Goal: Task Accomplishment & Management: Manage account settings

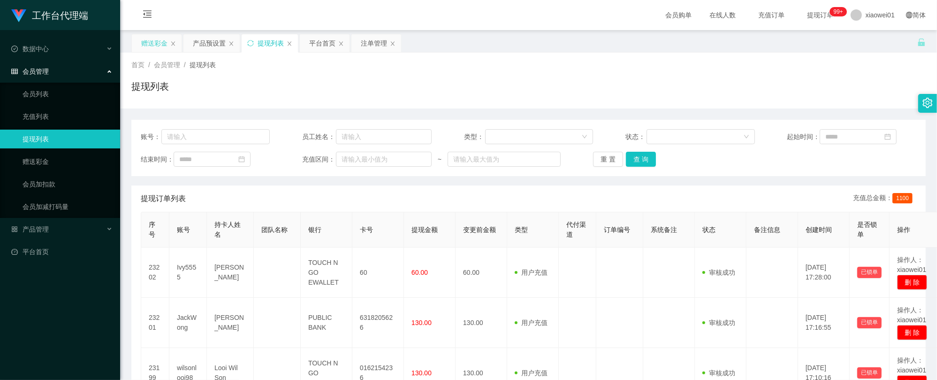
click at [145, 40] on div "赠送彩金" at bounding box center [154, 43] width 26 height 18
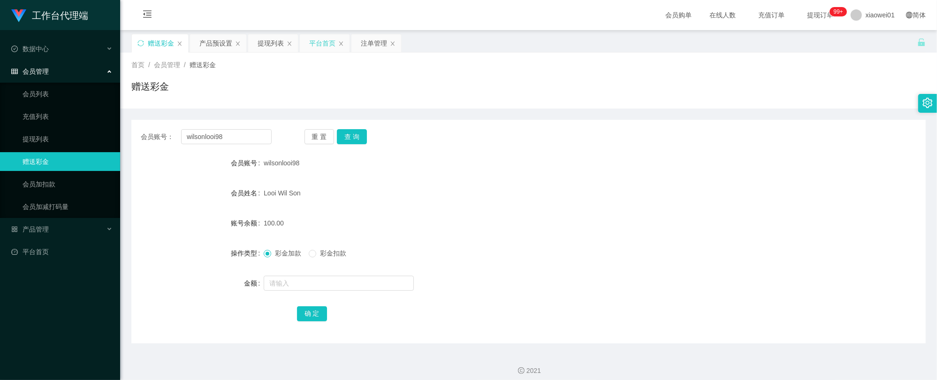
click at [332, 43] on div "平台首页" at bounding box center [322, 43] width 26 height 18
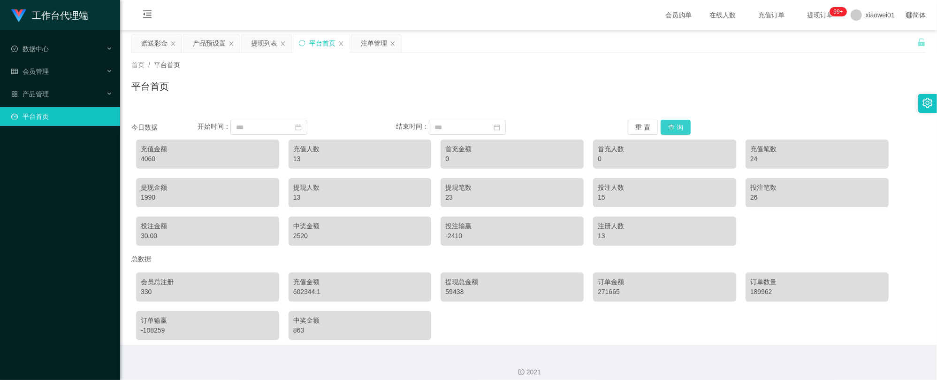
click at [676, 128] on button "查 询" at bounding box center [676, 127] width 30 height 15
click at [146, 158] on div "4060" at bounding box center [208, 159] width 134 height 10
copy div "4060"
click at [143, 156] on div "4060" at bounding box center [208, 159] width 134 height 10
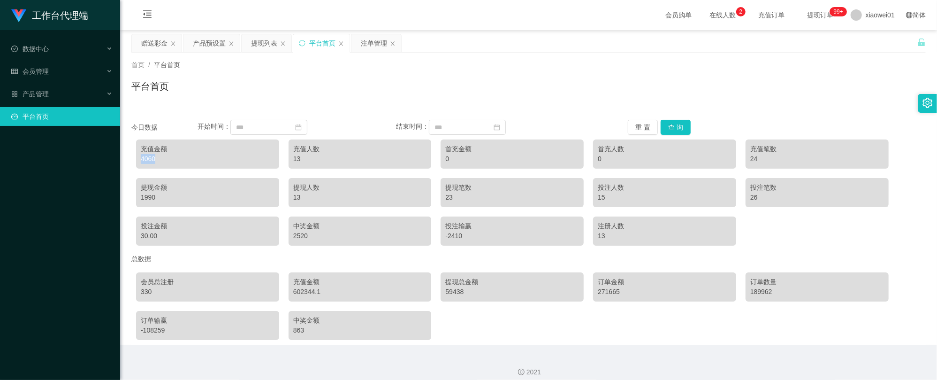
click at [143, 156] on div "4060" at bounding box center [208, 159] width 134 height 10
click at [156, 38] on div "赠送彩金" at bounding box center [154, 43] width 26 height 18
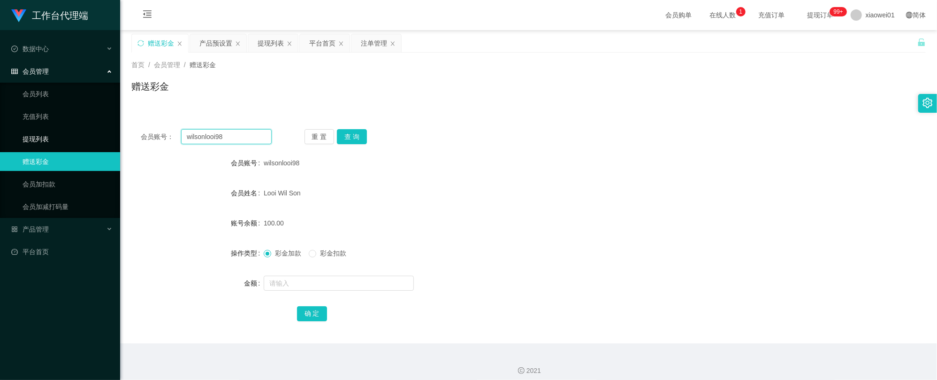
drag, startPoint x: 109, startPoint y: 135, endPoint x: 156, endPoint y: 125, distance: 48.0
click at [44, 130] on section "工作台代理端 数据中心 会员管理 会员列表 充值列表 提现列表 赠送彩金 会员加扣款 会员加减打码量 产品管理 平台首页 保存配置 重置配置 整体风格设置 主…" at bounding box center [468, 193] width 937 height 387
paste input "Lai88"
type input "Lai888"
click at [358, 134] on button "查 询" at bounding box center [352, 136] width 30 height 15
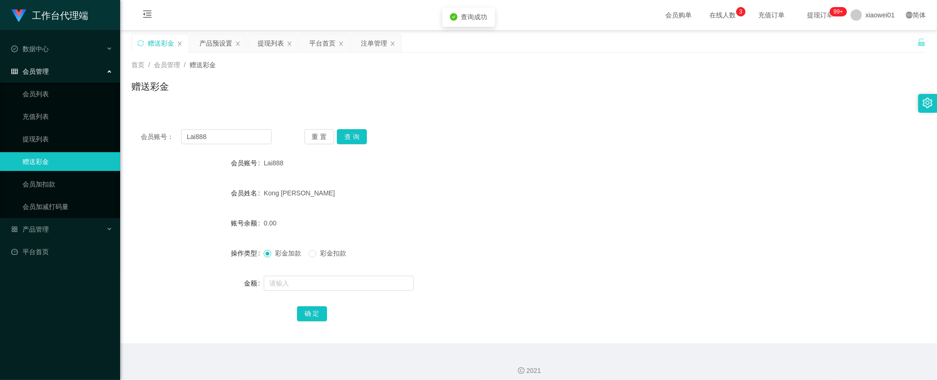
click at [319, 291] on div at bounding box center [496, 283] width 464 height 19
click at [320, 285] on input "text" at bounding box center [339, 282] width 150 height 15
type input "100"
click at [305, 312] on button "确 定" at bounding box center [312, 313] width 30 height 15
click at [517, 186] on div "Kong [PERSON_NAME]" at bounding box center [496, 192] width 464 height 19
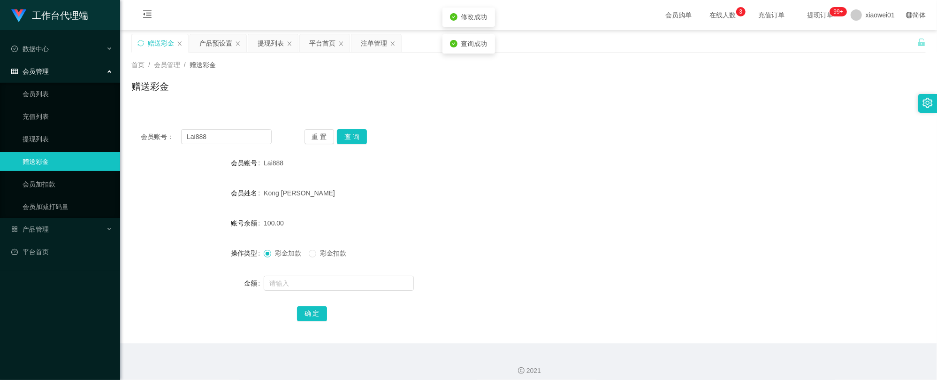
click at [564, 184] on div "Kong [PERSON_NAME]" at bounding box center [496, 192] width 464 height 19
drag, startPoint x: 251, startPoint y: 137, endPoint x: 80, endPoint y: 129, distance: 171.0
click at [76, 129] on section "工作台代理端 数据中心 会员管理 会员列表 充值列表 提现列表 赠送彩金 会员加扣款 会员加减打码量 产品管理 平台首页 保存配置 重置配置 整体风格设置 主…" at bounding box center [468, 193] width 937 height 387
paste input "ivy5555"
type input "ivy5555"
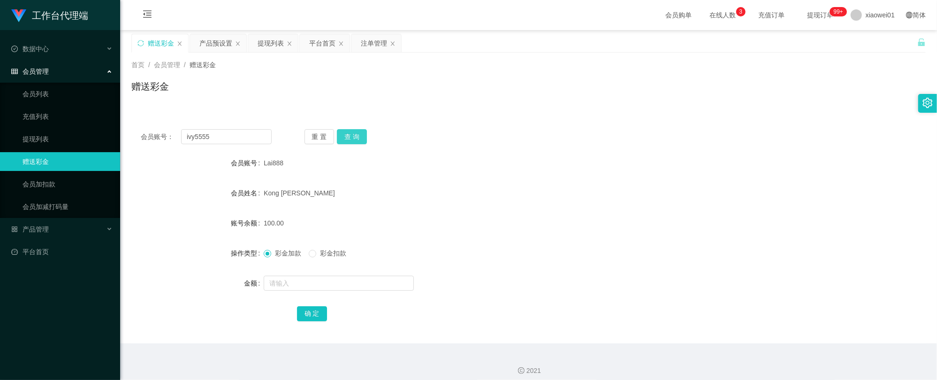
click at [365, 142] on button "查 询" at bounding box center [352, 136] width 30 height 15
click at [339, 293] on form "会员账号 Ivy5555 会员姓名 Tan Ai Joo 账号余额 0.00 操作类型 彩金加款 彩金扣款 金额 确 定" at bounding box center [528, 237] width 794 height 169
click at [338, 284] on input "text" at bounding box center [339, 282] width 150 height 15
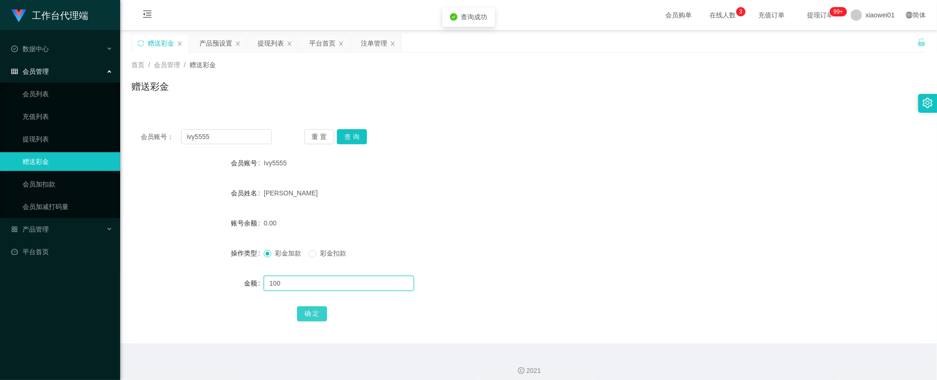
type input "100"
click at [313, 315] on button "确 定" at bounding box center [312, 313] width 30 height 15
click at [581, 199] on div "[PERSON_NAME]" at bounding box center [496, 192] width 464 height 19
click at [257, 40] on div "提现列表" at bounding box center [273, 43] width 50 height 18
click at [258, 40] on div "提现列表" at bounding box center [271, 43] width 26 height 18
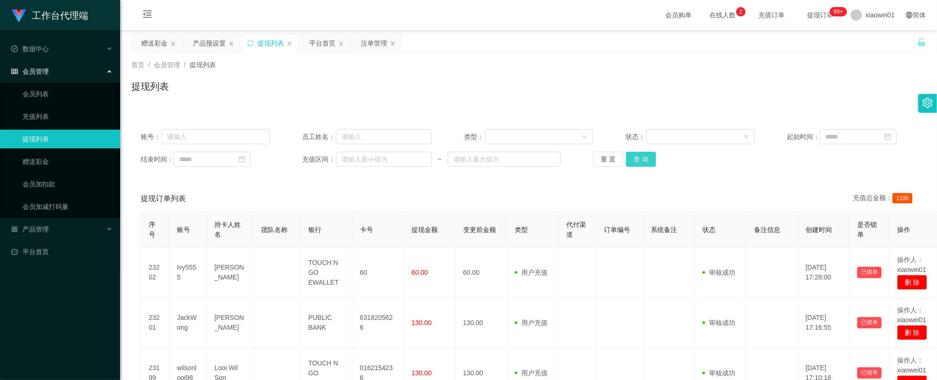
click at [644, 165] on button "查 询" at bounding box center [641, 159] width 30 height 15
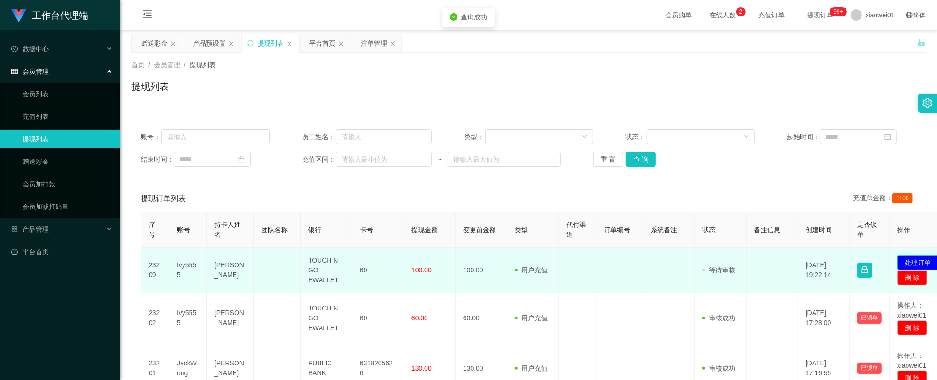
click at [924, 254] on td "发起代付 处理订单 删 除" at bounding box center [921, 270] width 62 height 46
click at [912, 256] on button "处理订单" at bounding box center [917, 262] width 41 height 15
click at [911, 256] on button "处理订单" at bounding box center [917, 262] width 41 height 15
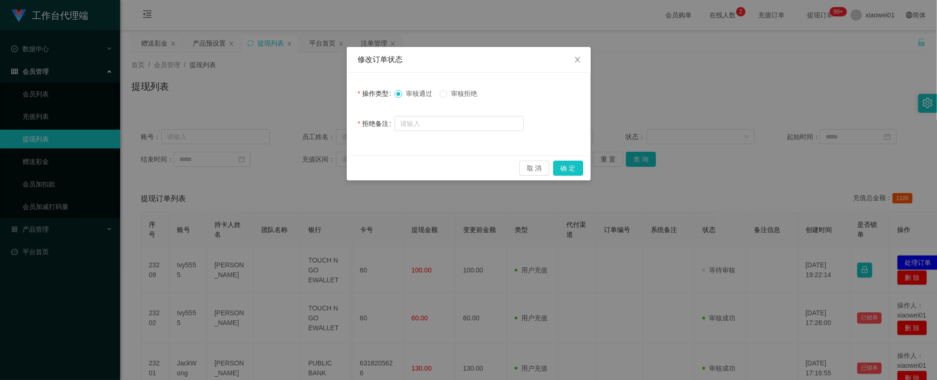
click at [452, 98] on label "审核拒绝" at bounding box center [460, 94] width 41 height 10
click at [579, 163] on button "确 定" at bounding box center [568, 167] width 30 height 15
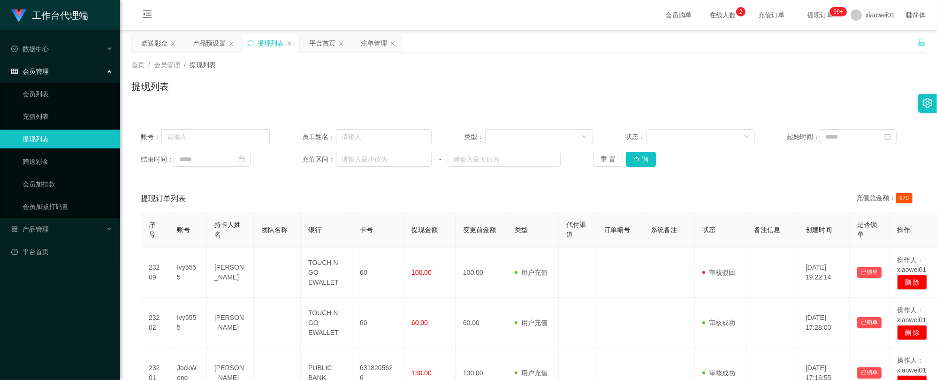
click at [627, 97] on div "提现列表" at bounding box center [528, 90] width 794 height 22
click at [655, 164] on div "重 置 查 询" at bounding box center [657, 159] width 129 height 15
click at [644, 158] on button "查 询" at bounding box center [641, 159] width 30 height 15
click at [641, 152] on button "查 询" at bounding box center [641, 159] width 30 height 15
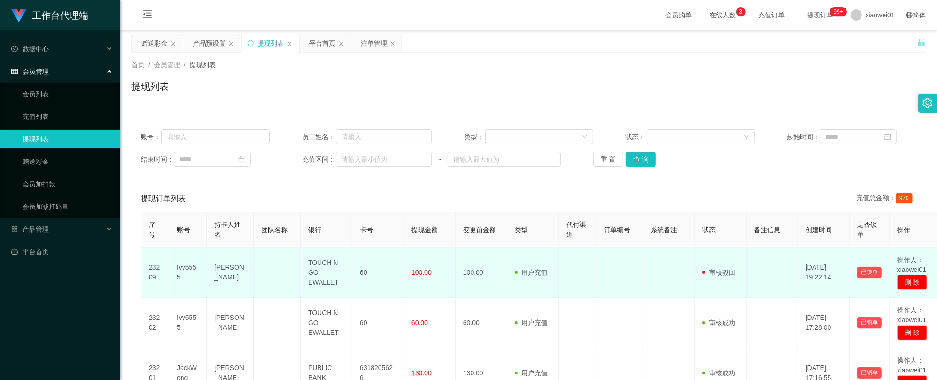
click at [185, 263] on td "Ivy5555" at bounding box center [188, 272] width 38 height 50
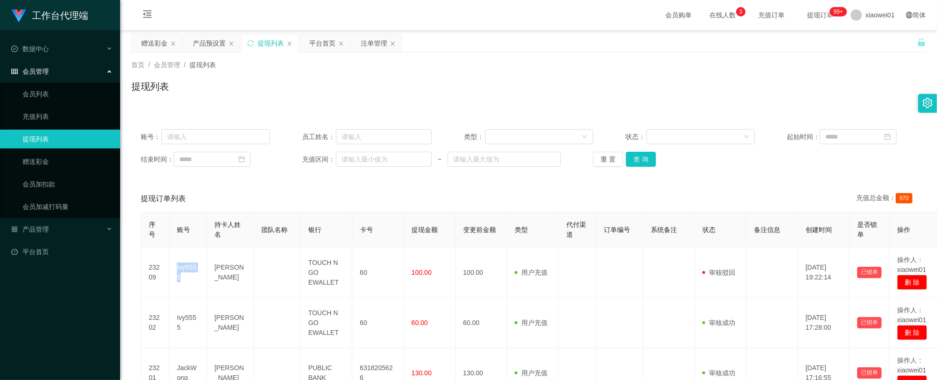
copy td "Ivy5555"
click at [156, 45] on div "赠送彩金" at bounding box center [154, 43] width 26 height 18
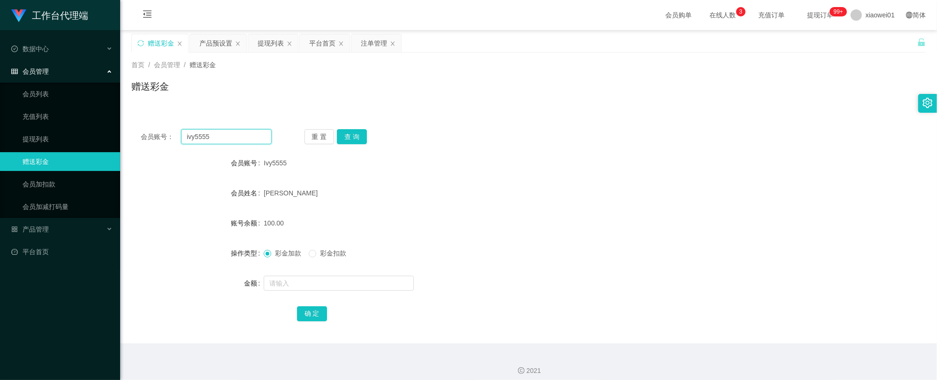
drag, startPoint x: 228, startPoint y: 132, endPoint x: 128, endPoint y: 130, distance: 100.0
click at [128, 130] on main "关闭左侧 关闭右侧 关闭其它 刷新页面 赠送彩金 产品预设置 提现列表 平台首页 注单管理 首页 / 会员管理 / 赠送彩金 / 赠送彩金 会员账号： ivy…" at bounding box center [528, 186] width 817 height 313
paste input "I"
type input "Ivy5555"
click at [356, 133] on button "查 询" at bounding box center [352, 136] width 30 height 15
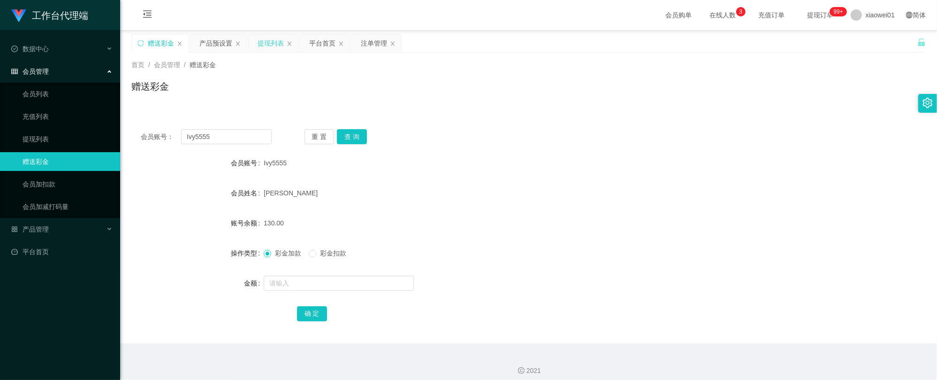
click at [279, 39] on div "提现列表" at bounding box center [271, 43] width 26 height 18
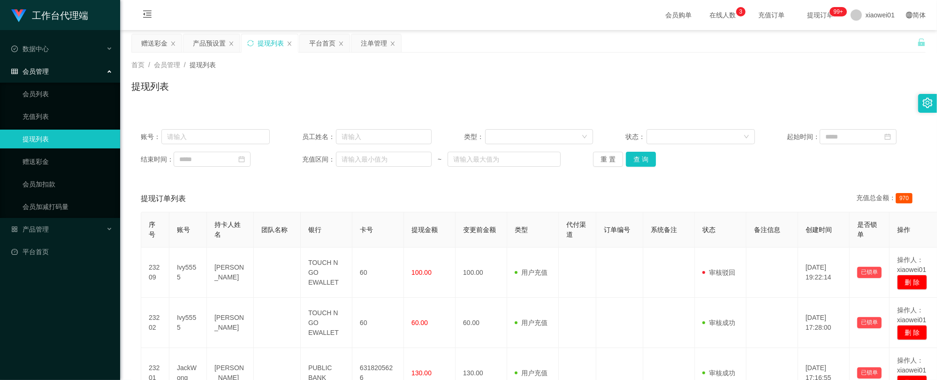
click at [646, 168] on div "账号： 员工姓名： 类型： 状态： 起始时间： 结束时间： 充值区间： ~ 重 置 查 询" at bounding box center [528, 148] width 794 height 56
click at [646, 163] on button "查 询" at bounding box center [641, 159] width 30 height 15
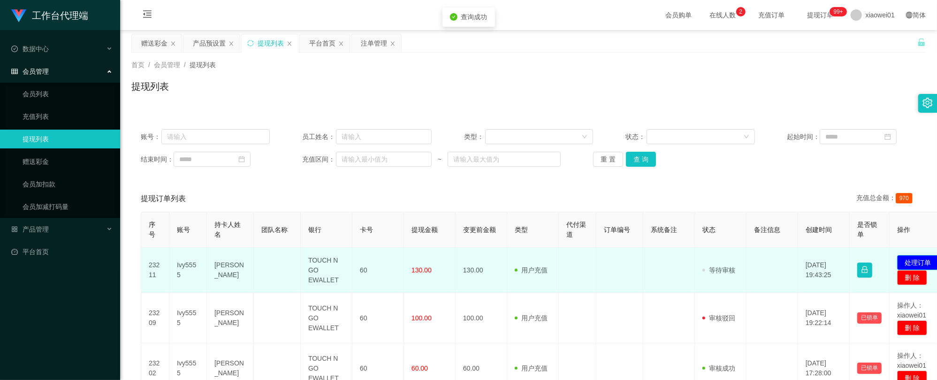
click at [916, 260] on button "处理订单" at bounding box center [917, 262] width 41 height 15
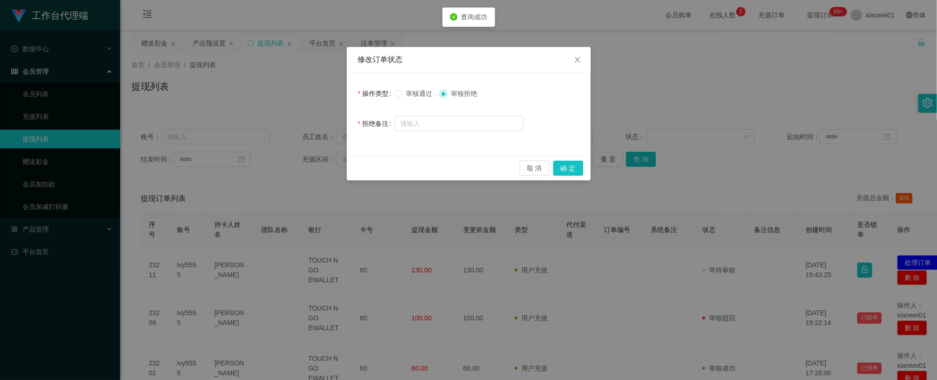
click at [423, 97] on span "审核通过" at bounding box center [419, 94] width 34 height 8
click at [574, 166] on button "确 定" at bounding box center [568, 167] width 30 height 15
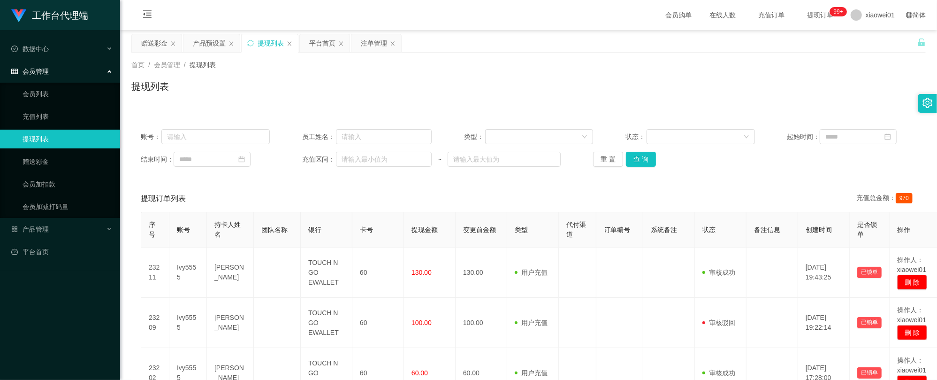
click at [635, 149] on div "账号： 员工姓名： 类型： 状态： 起始时间： 结束时间： 充值区间： ~ 重 置 查 询" at bounding box center [528, 148] width 794 height 56
click at [639, 152] on button "查 询" at bounding box center [641, 159] width 30 height 15
click at [637, 161] on button "查 询" at bounding box center [641, 159] width 30 height 15
drag, startPoint x: 479, startPoint y: 62, endPoint x: 455, endPoint y: 74, distance: 26.0
click at [479, 62] on div "首页 / 会员管理 / 提现列表 /" at bounding box center [528, 65] width 794 height 10
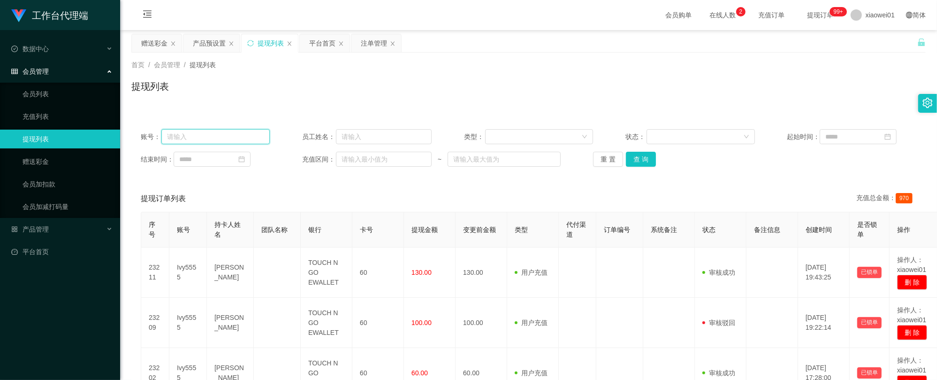
click at [199, 131] on input "text" at bounding box center [215, 136] width 108 height 15
click at [145, 51] on div "赠送彩金" at bounding box center [154, 43] width 26 height 18
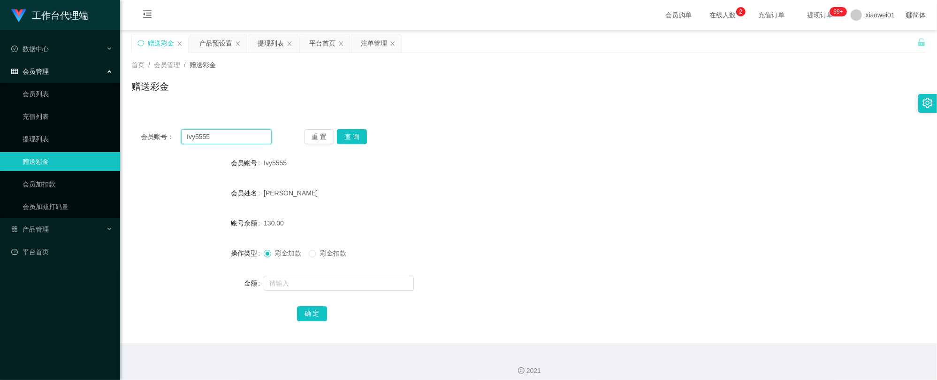
drag, startPoint x: 227, startPoint y: 130, endPoint x: 34, endPoint y: 126, distance: 193.4
click at [33, 127] on section "工作台代理端 数据中心 会员管理 会员列表 充值列表 提现列表 赠送彩金 会员加扣款 会员加减打码量 产品管理 平台首页 保存配置 重置配置 整体风格设置 主…" at bounding box center [468, 193] width 937 height 387
paste input "Lai888"
type input "Lai888"
click at [355, 136] on button "查 询" at bounding box center [352, 136] width 30 height 15
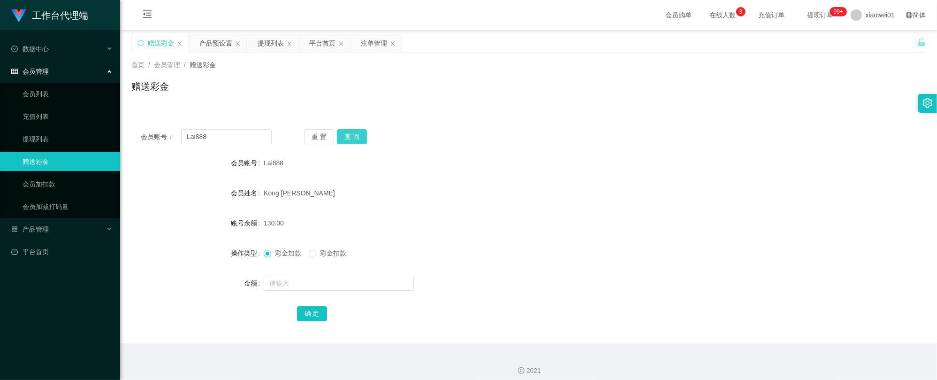
click at [349, 138] on button "查 询" at bounding box center [352, 136] width 30 height 15
click at [152, 41] on div "赠送彩金" at bounding box center [161, 43] width 26 height 18
click at [276, 45] on div "提现列表" at bounding box center [271, 43] width 26 height 18
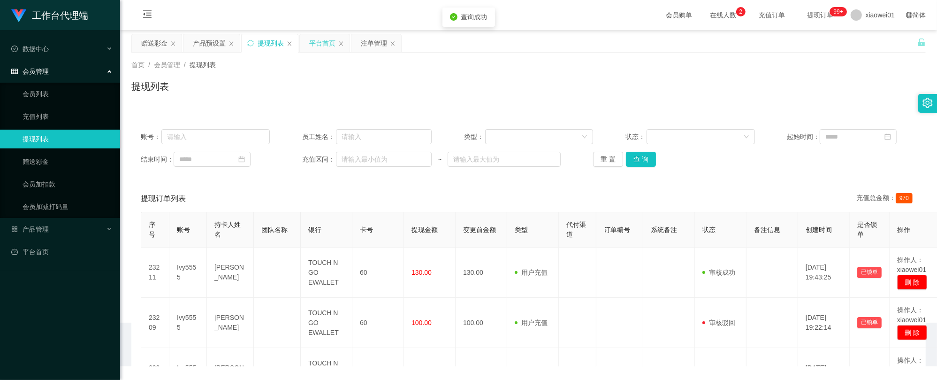
click at [318, 49] on div "平台首页" at bounding box center [322, 43] width 26 height 18
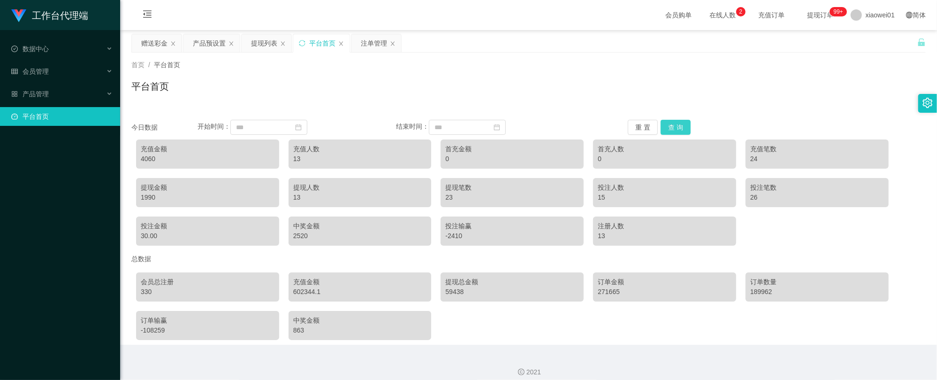
click at [684, 122] on button "查 询" at bounding box center [676, 127] width 30 height 15
click at [676, 124] on button "查 询" at bounding box center [676, 127] width 30 height 15
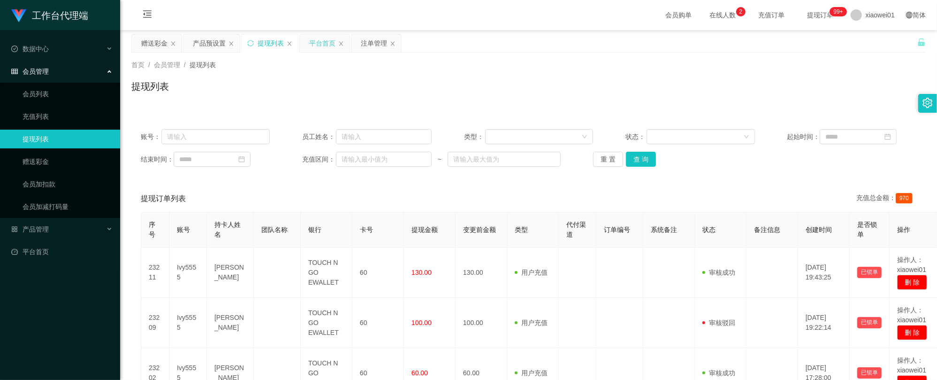
click at [325, 43] on div "平台首页" at bounding box center [322, 43] width 26 height 18
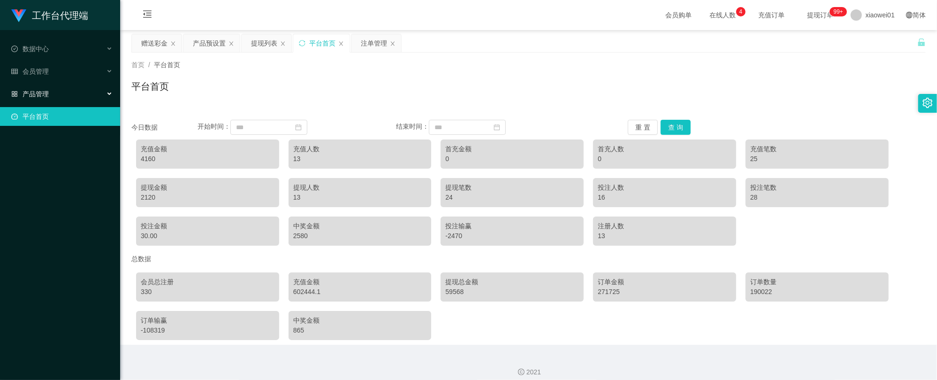
click at [38, 90] on span "产品管理" at bounding box center [30, 94] width 38 height 8
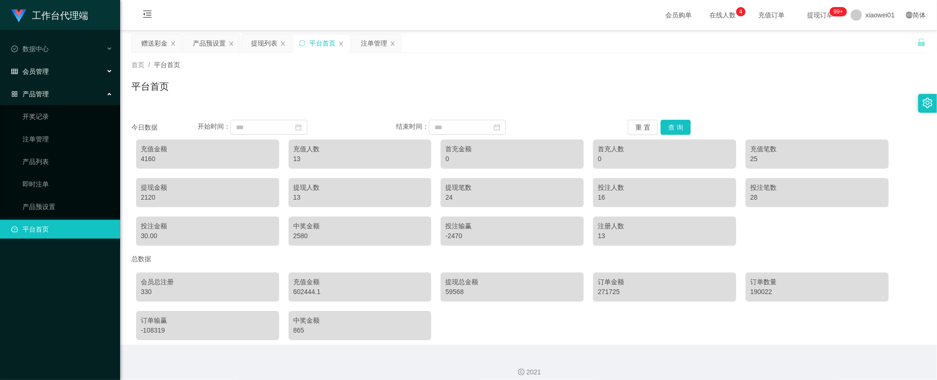
click at [42, 68] on span "会员管理" at bounding box center [30, 72] width 38 height 8
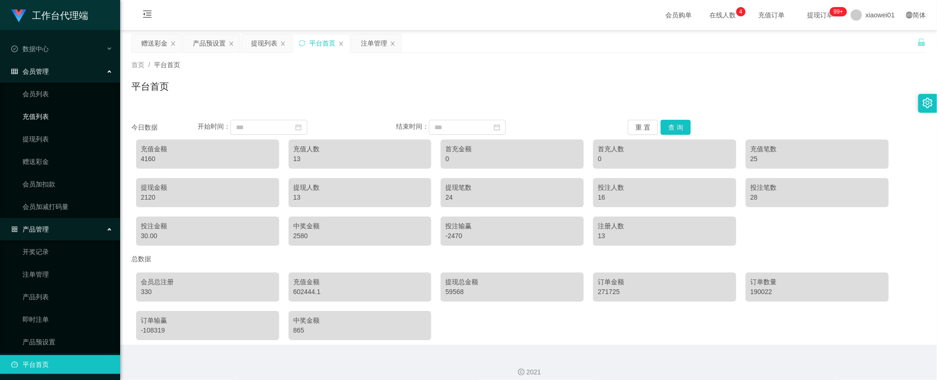
click at [49, 117] on link "充值列表" at bounding box center [68, 116] width 90 height 19
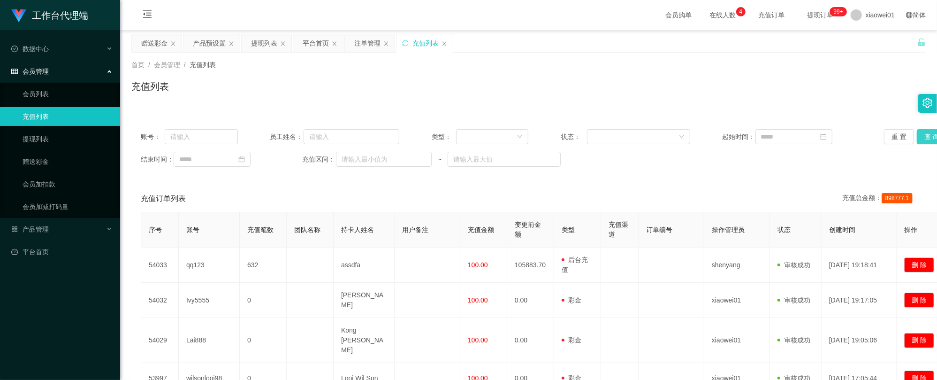
click at [920, 135] on button "查 询" at bounding box center [932, 136] width 30 height 15
click at [303, 36] on div "平台首页" at bounding box center [318, 43] width 50 height 18
click at [306, 36] on div "平台首页" at bounding box center [316, 43] width 26 height 18
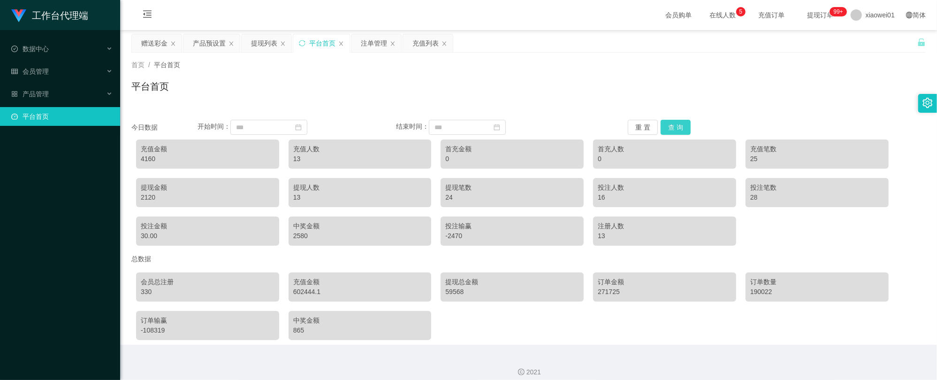
click at [684, 124] on button "查 询" at bounding box center [676, 127] width 30 height 15
click at [432, 39] on div "充值列表" at bounding box center [425, 43] width 26 height 18
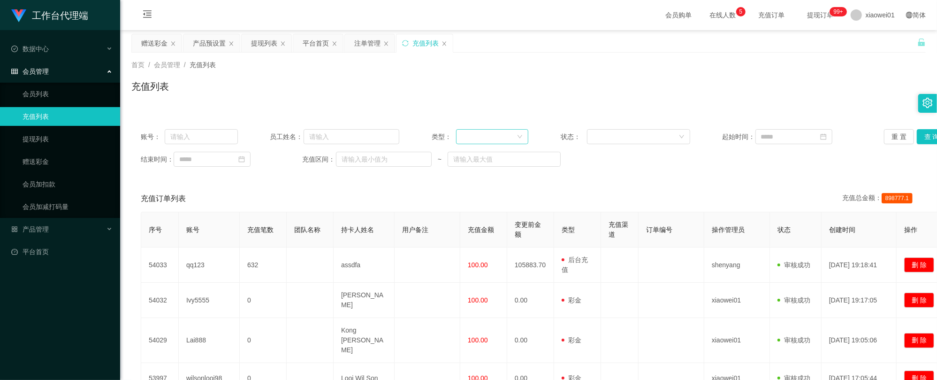
click at [489, 132] on div at bounding box center [489, 137] width 55 height 14
click at [483, 160] on li "后台充值" at bounding box center [490, 155] width 72 height 15
click at [917, 136] on button "查 询" at bounding box center [932, 136] width 30 height 15
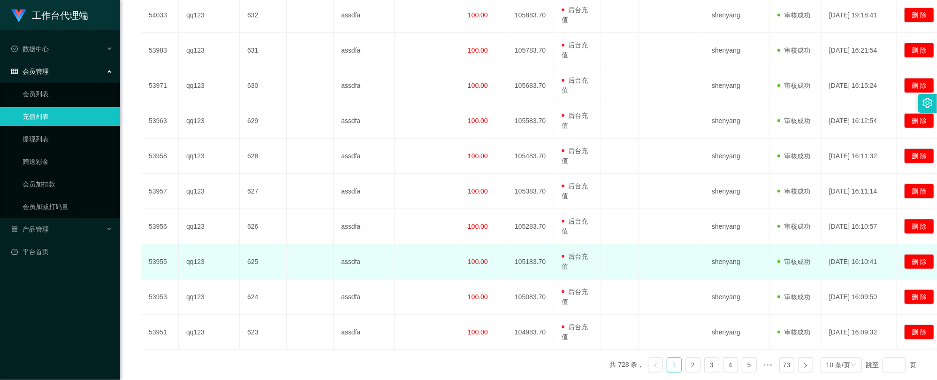
scroll to position [250, 0]
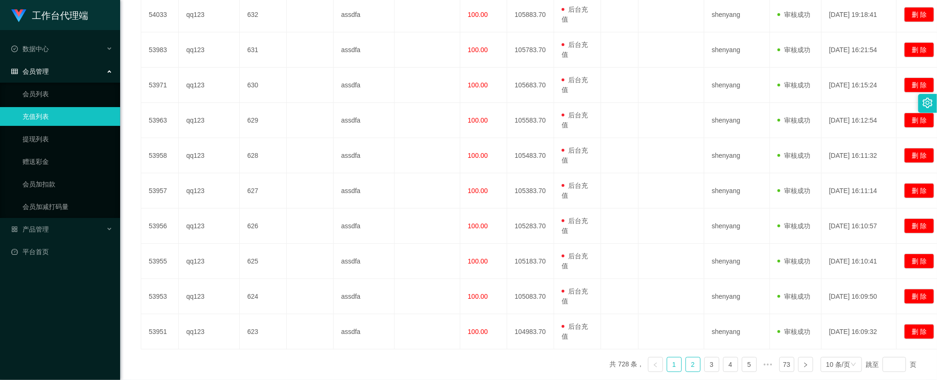
click at [686, 370] on link "2" at bounding box center [693, 364] width 14 height 14
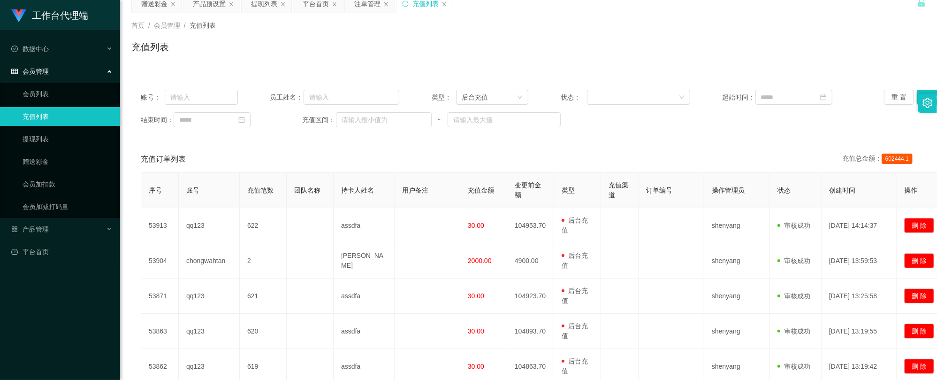
scroll to position [0, 0]
